Goal: Navigation & Orientation: Find specific page/section

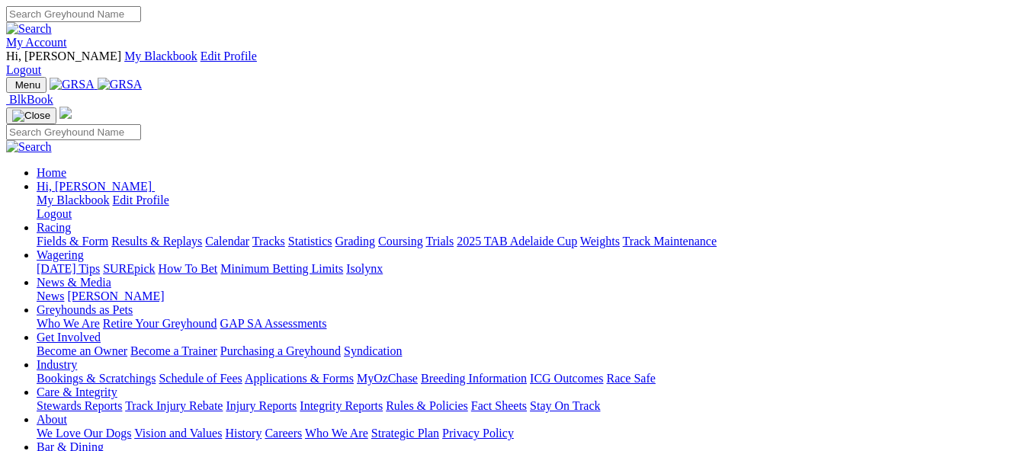
click at [67, 36] on link "My Account" at bounding box center [36, 42] width 61 height 13
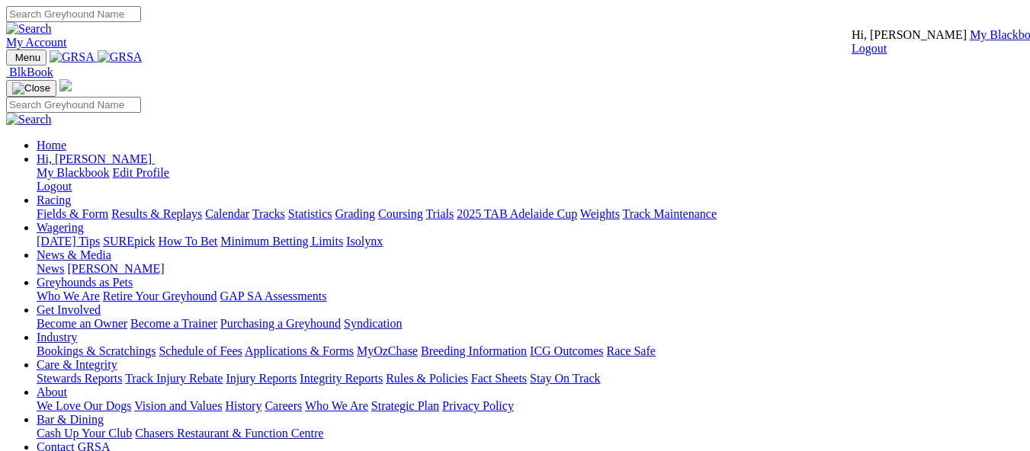
click at [970, 41] on link "My Blackbook" at bounding box center [1006, 34] width 73 height 13
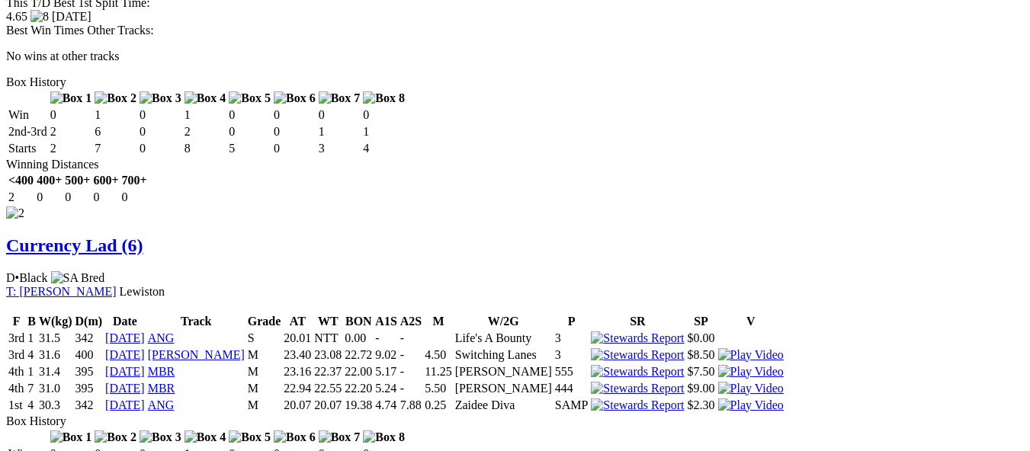
scroll to position [1778, 0]
